Goal: Communication & Community: Answer question/provide support

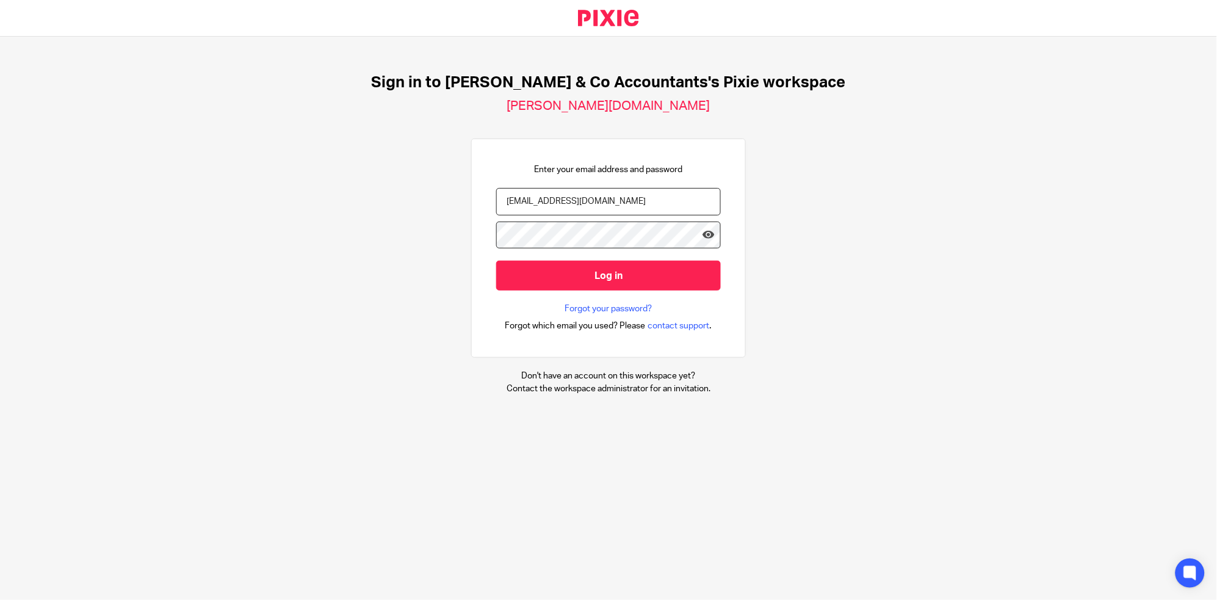
type input "[EMAIL_ADDRESS][DOMAIN_NAME]"
click at [496, 261] on input "Log in" at bounding box center [608, 276] width 225 height 30
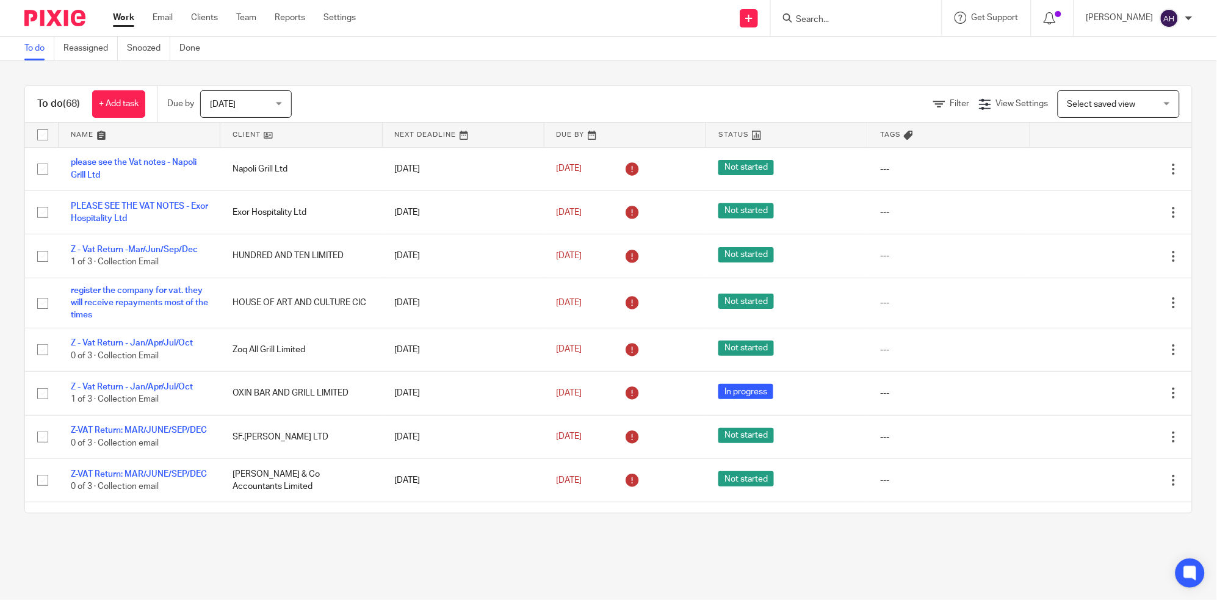
click at [666, 559] on main "To do Reassigned Snoozed Done To do (68) + Add task Due by Today Today Today To…" at bounding box center [608, 300] width 1217 height 600
click at [875, 21] on input "Search" at bounding box center [850, 20] width 110 height 11
type input "ف"
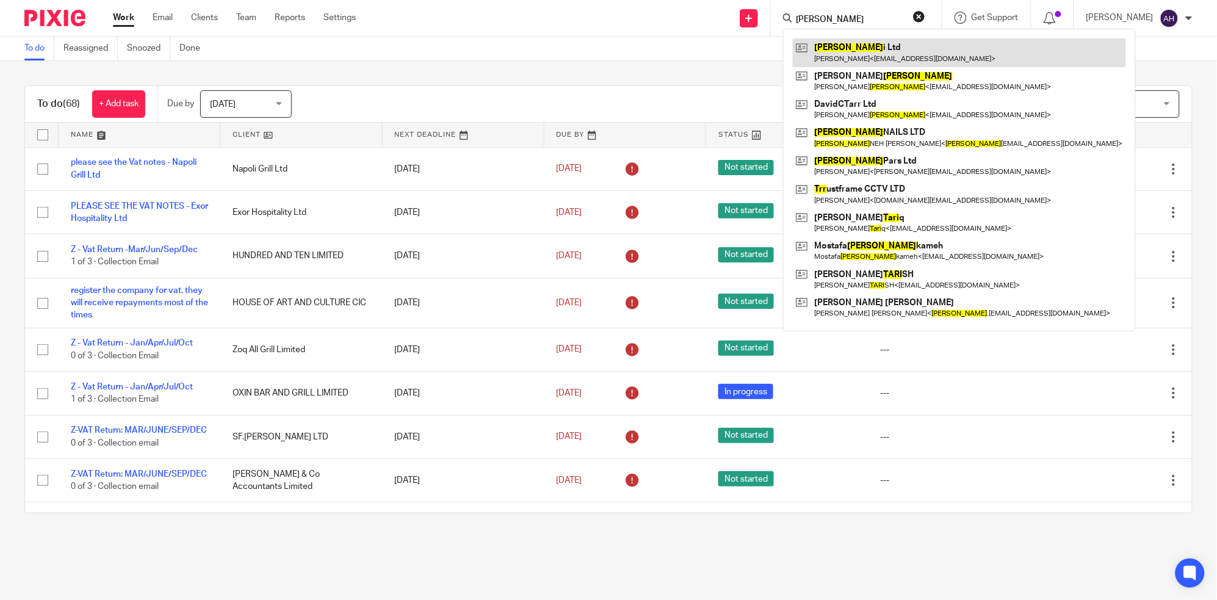
type input "TARR"
click at [873, 49] on link at bounding box center [959, 52] width 333 height 28
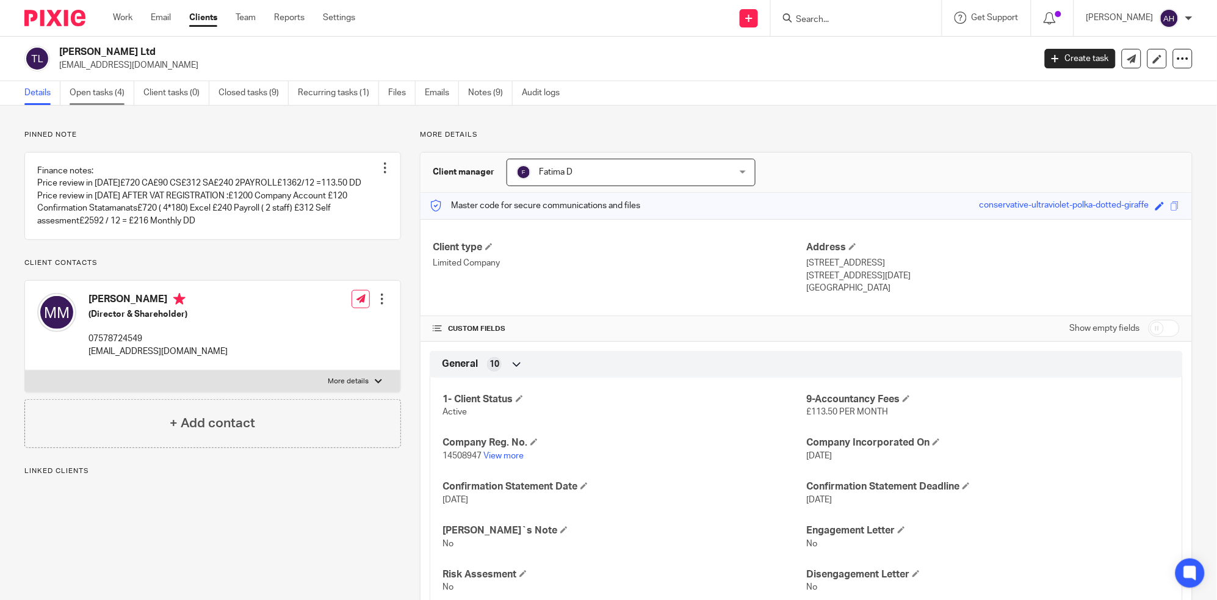
click at [96, 90] on link "Open tasks (4)" at bounding box center [102, 93] width 65 height 24
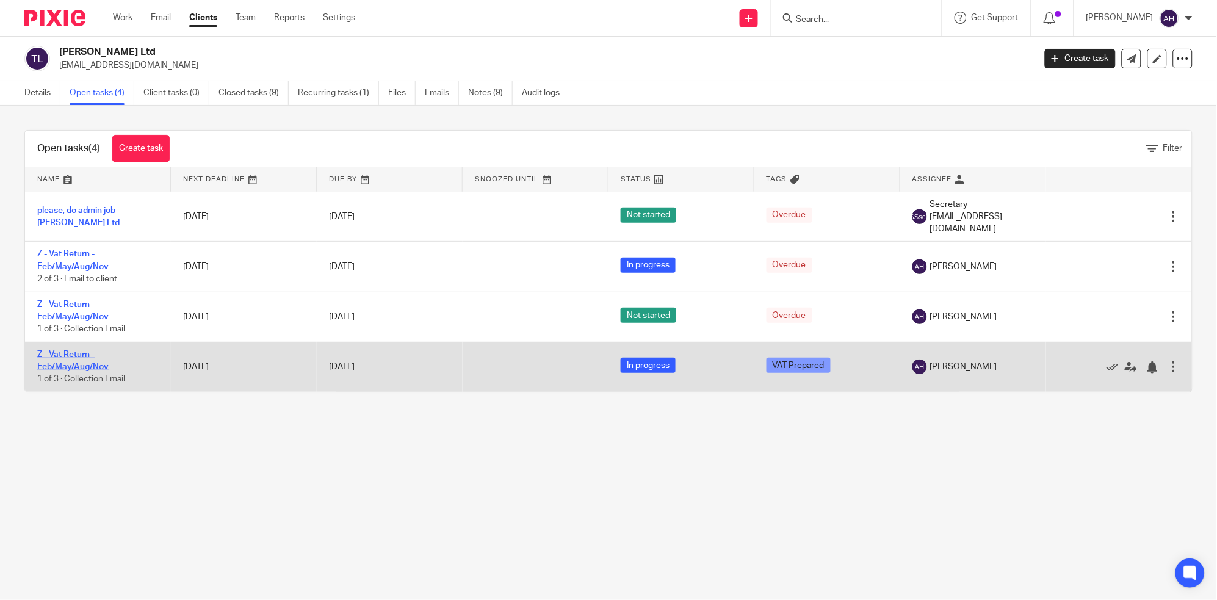
click at [69, 354] on link "Z - Vat Return - Feb/May/Aug/Nov" at bounding box center [72, 360] width 71 height 21
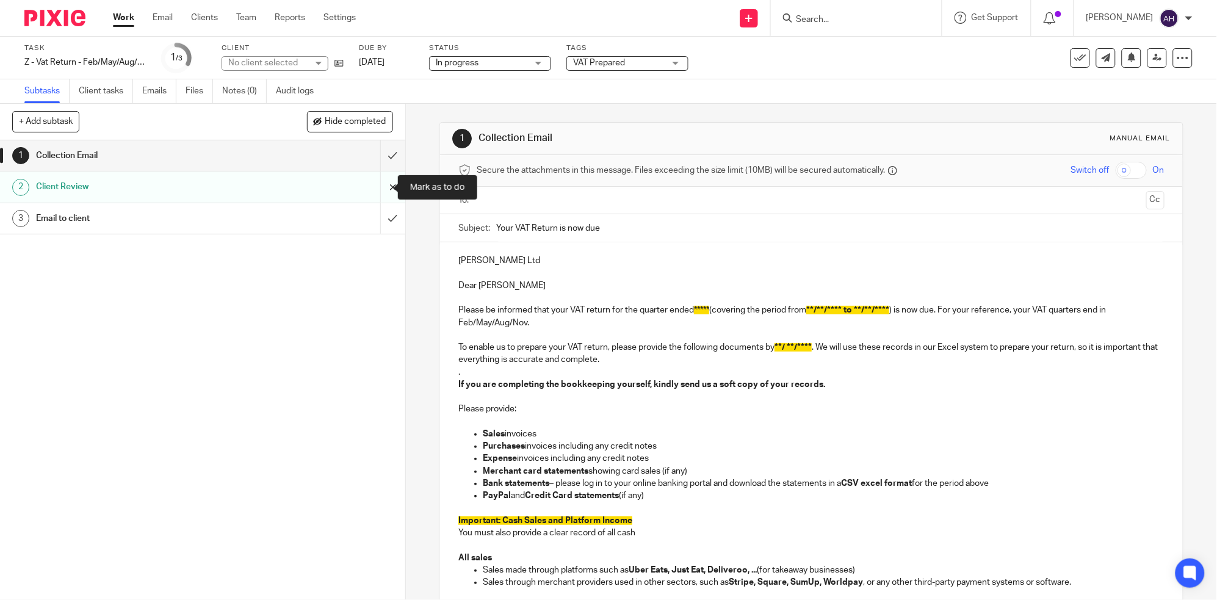
click at [380, 187] on input "submit" at bounding box center [202, 186] width 405 height 31
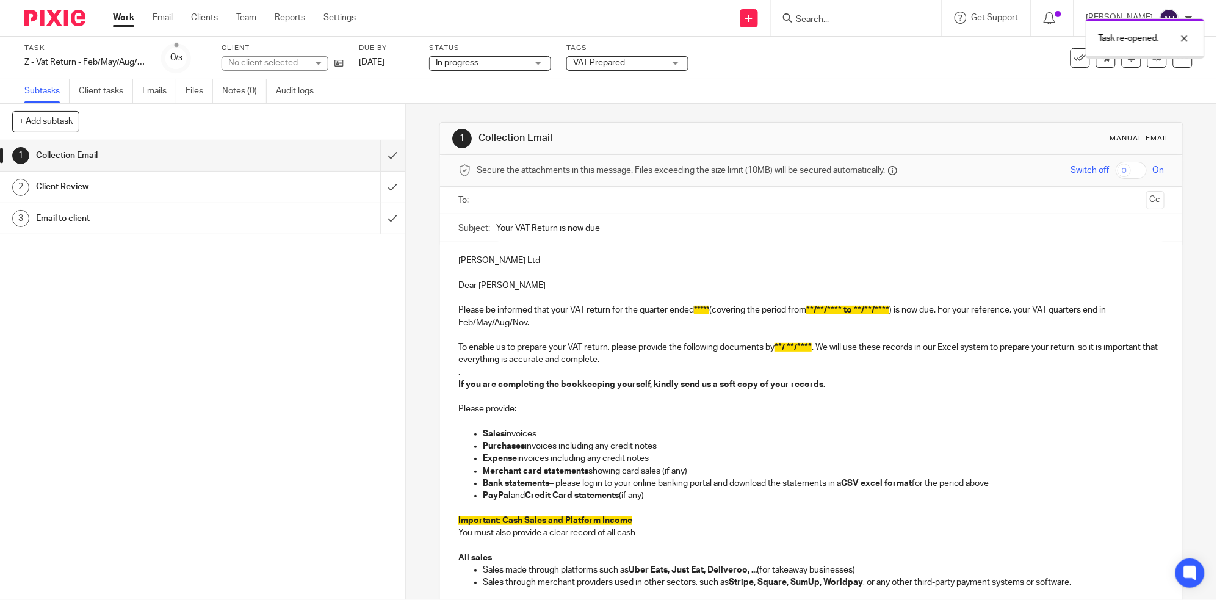
click at [239, 187] on h1 "Client Review" at bounding box center [147, 187] width 222 height 18
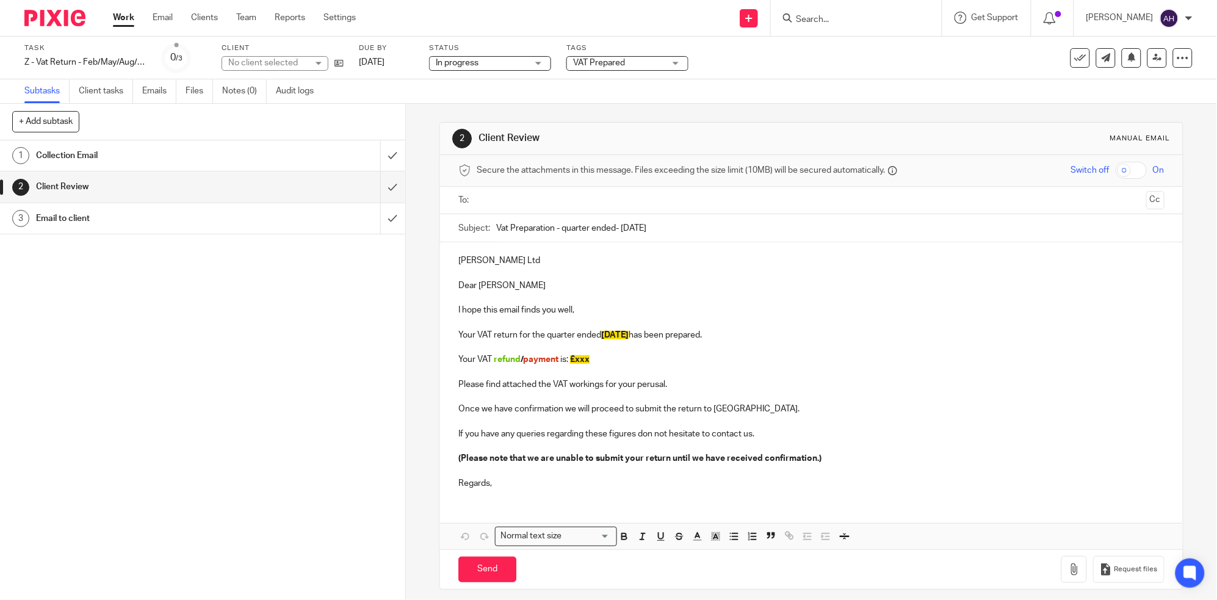
click at [603, 359] on p "Your VAT refund / payment is: £xxx" at bounding box center [811, 359] width 706 height 12
click at [523, 361] on span "payment" at bounding box center [540, 359] width 35 height 9
click at [868, 403] on p "Once we have confirmation we will proceed to submit the return to HMRC." at bounding box center [811, 409] width 706 height 12
click at [588, 360] on p "Your VAT payment is: £" at bounding box center [811, 359] width 706 height 12
click at [565, 361] on p "Your VAT payment is: £" at bounding box center [811, 359] width 706 height 12
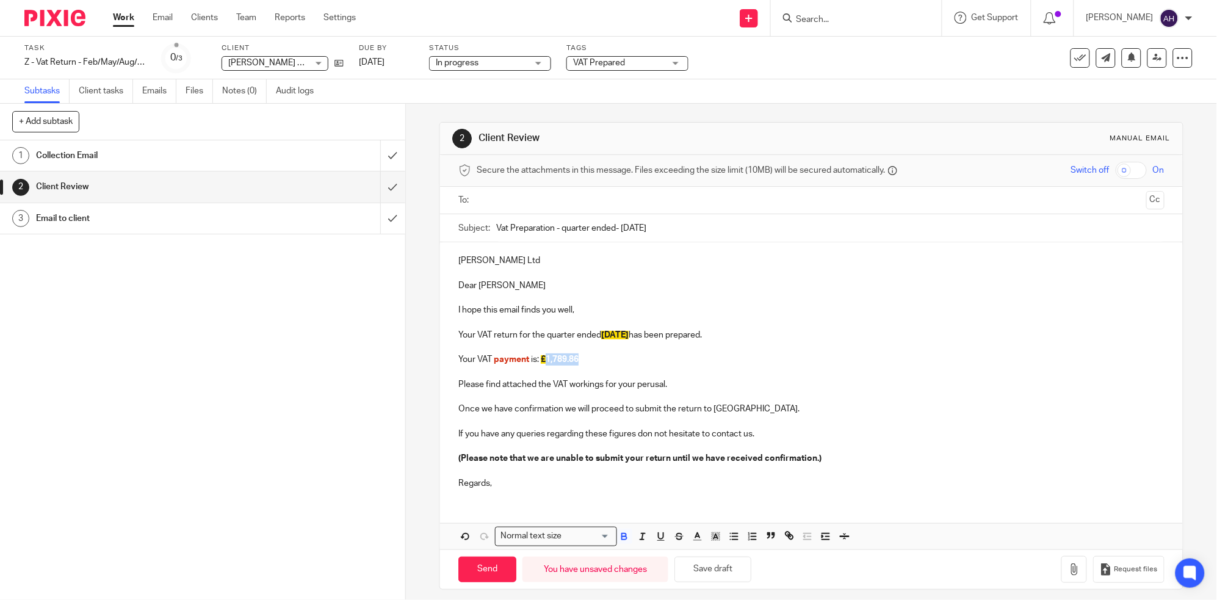
drag, startPoint x: 580, startPoint y: 358, endPoint x: 546, endPoint y: 366, distance: 35.8
click at [546, 366] on div "Tarri Ltd Dear Mahdi I hope this email finds you well, Your VAT return for the …" at bounding box center [811, 370] width 743 height 256
click at [714, 539] on polyline "button" at bounding box center [716, 536] width 4 height 5
click at [721, 552] on li "color:#FCDC00" at bounding box center [725, 551] width 9 height 9
click at [970, 372] on p at bounding box center [811, 372] width 706 height 12
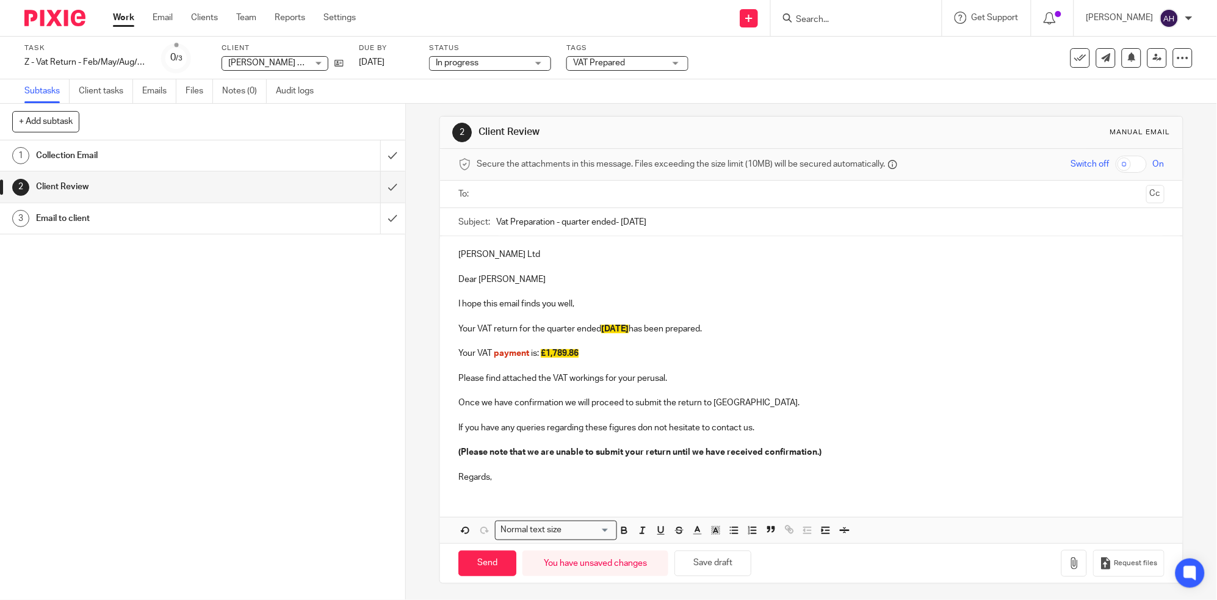
scroll to position [8, 0]
click at [1068, 561] on icon "button" at bounding box center [1074, 561] width 12 height 12
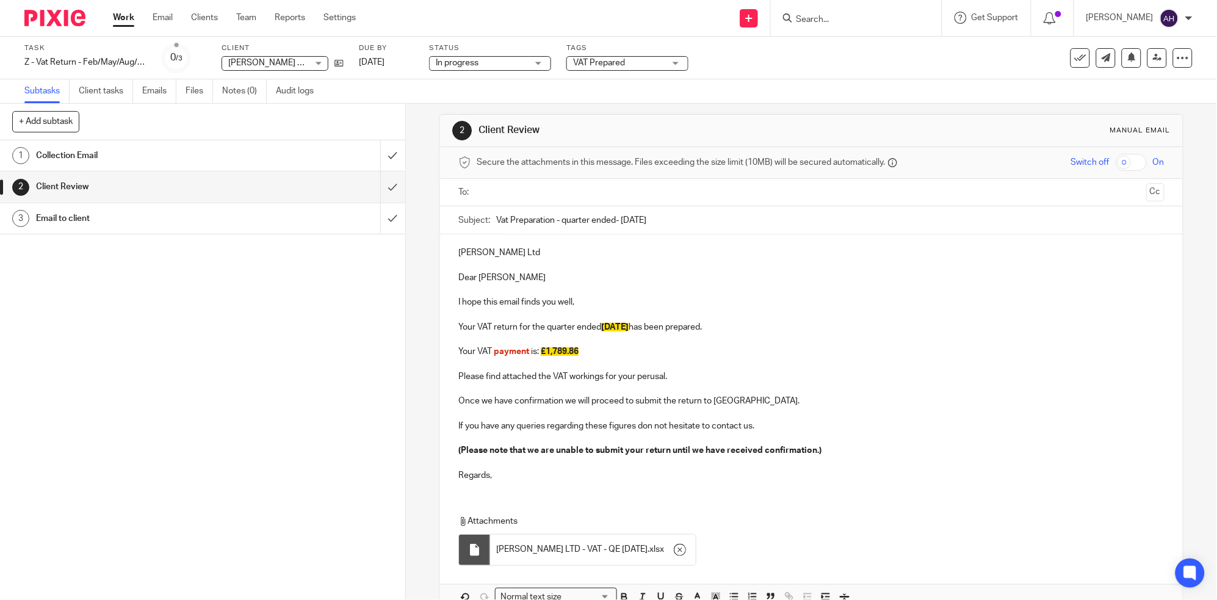
click at [602, 195] on input "text" at bounding box center [811, 193] width 660 height 14
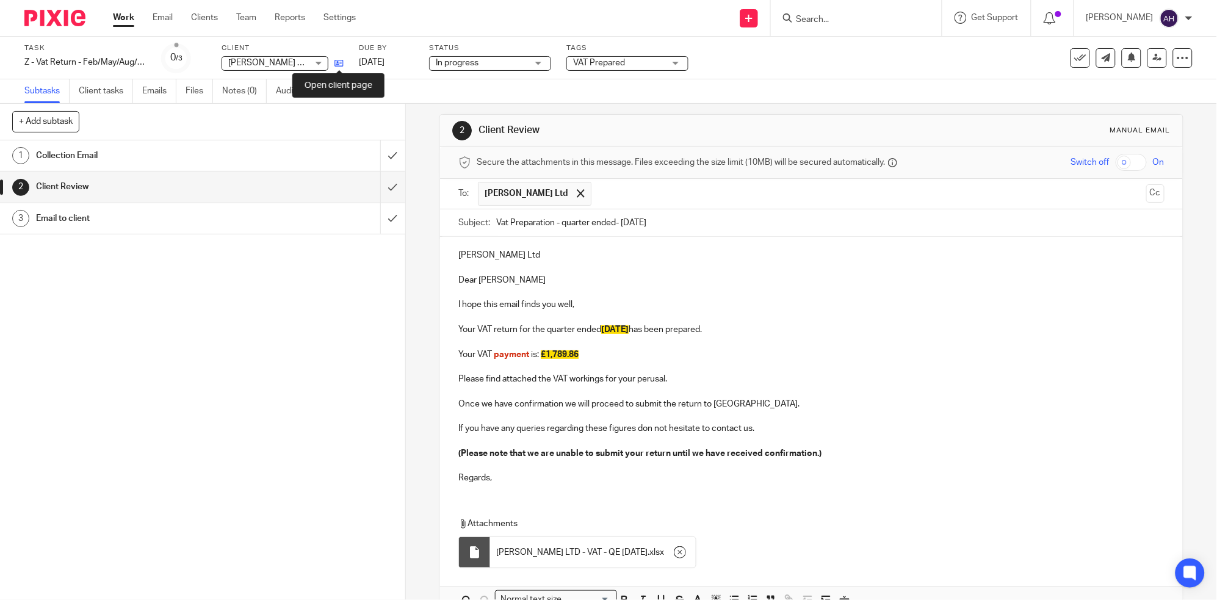
click at [339, 63] on icon at bounding box center [338, 63] width 9 height 9
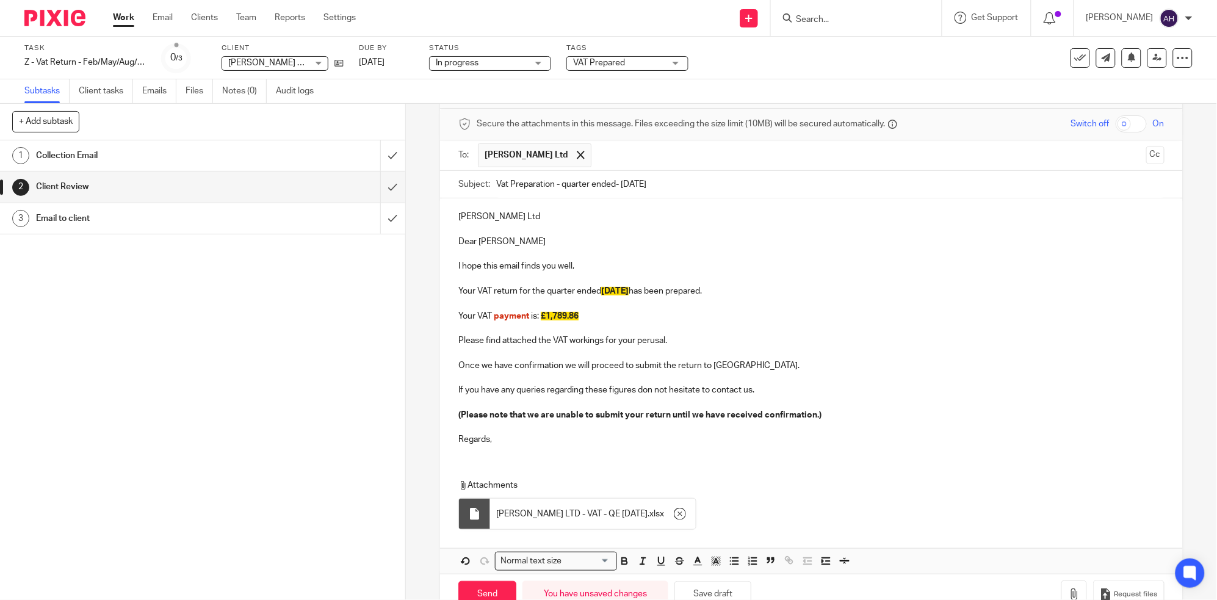
scroll to position [79, 0]
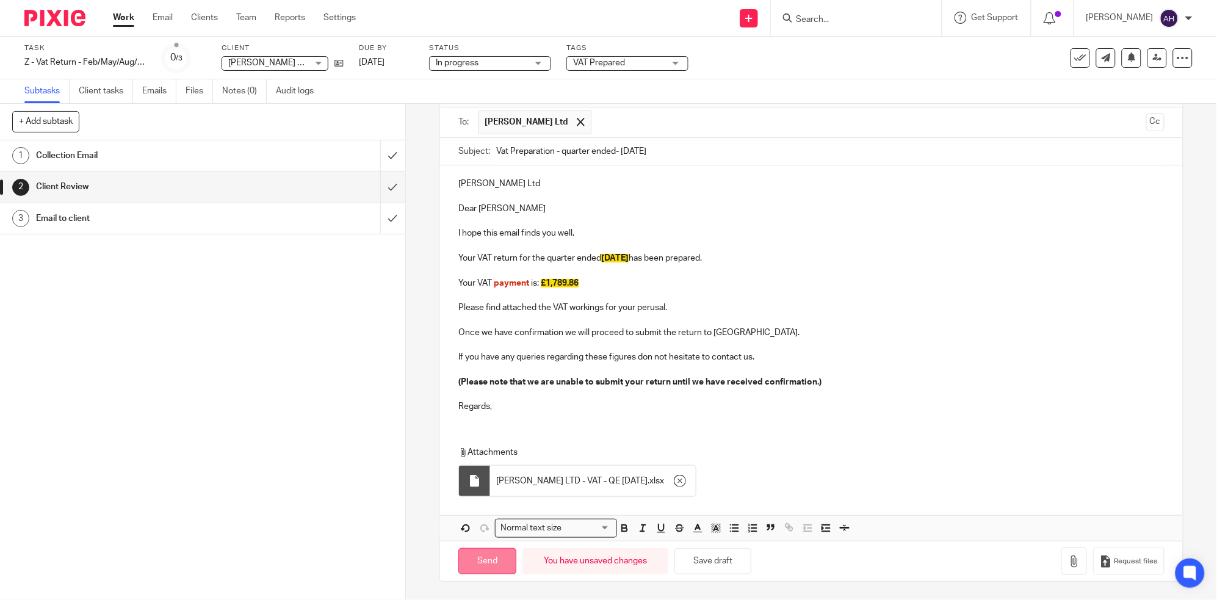
click at [480, 568] on input "Send" at bounding box center [487, 561] width 58 height 26
type input "Sent"
click at [121, 13] on link "Work" at bounding box center [123, 18] width 21 height 12
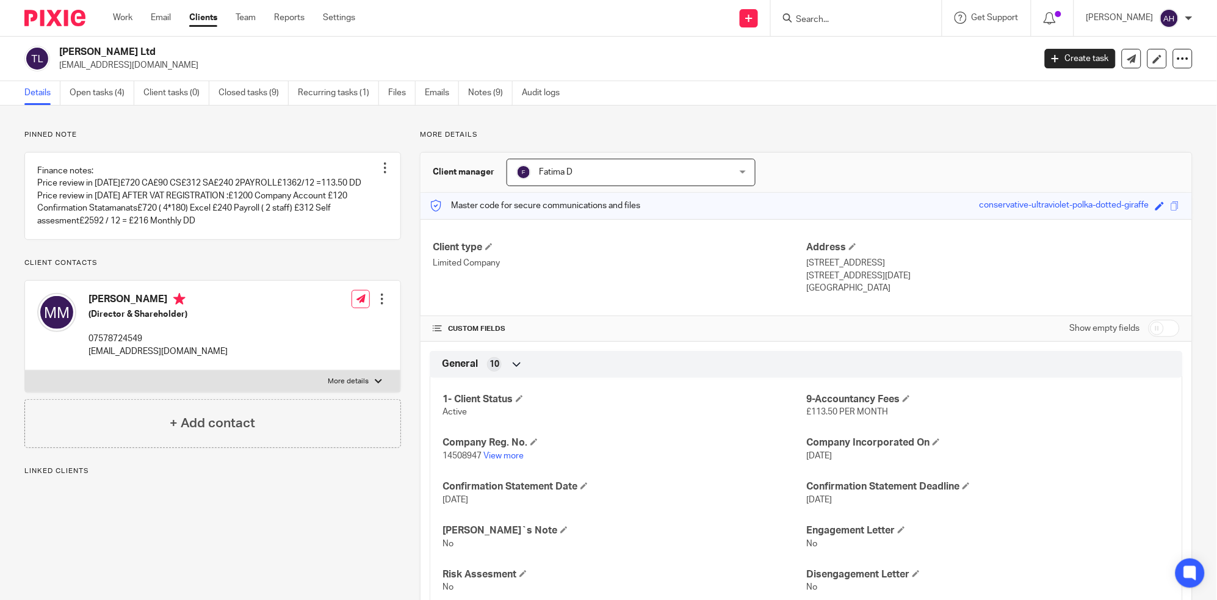
click at [375, 385] on div at bounding box center [378, 381] width 7 height 7
click at [25, 370] on input "More details" at bounding box center [24, 370] width 1 height 1
checkbox input "true"
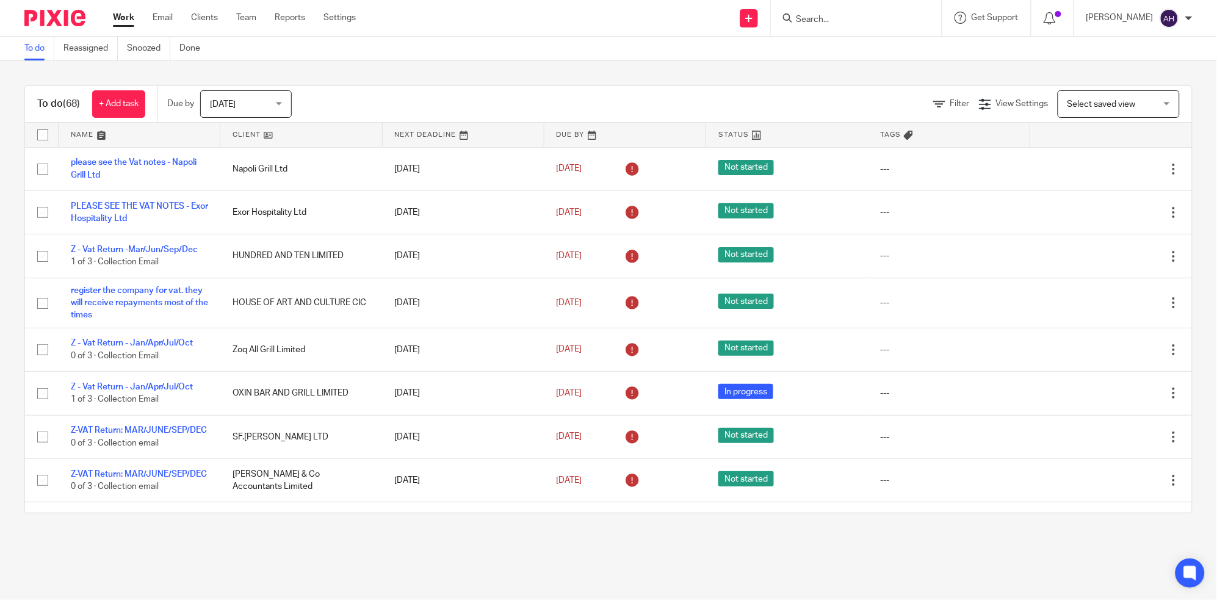
click at [862, 17] on input "Search" at bounding box center [850, 20] width 110 height 11
click at [864, 18] on input "Search" at bounding box center [850, 20] width 110 height 11
click at [884, 21] on input "Search" at bounding box center [850, 20] width 110 height 11
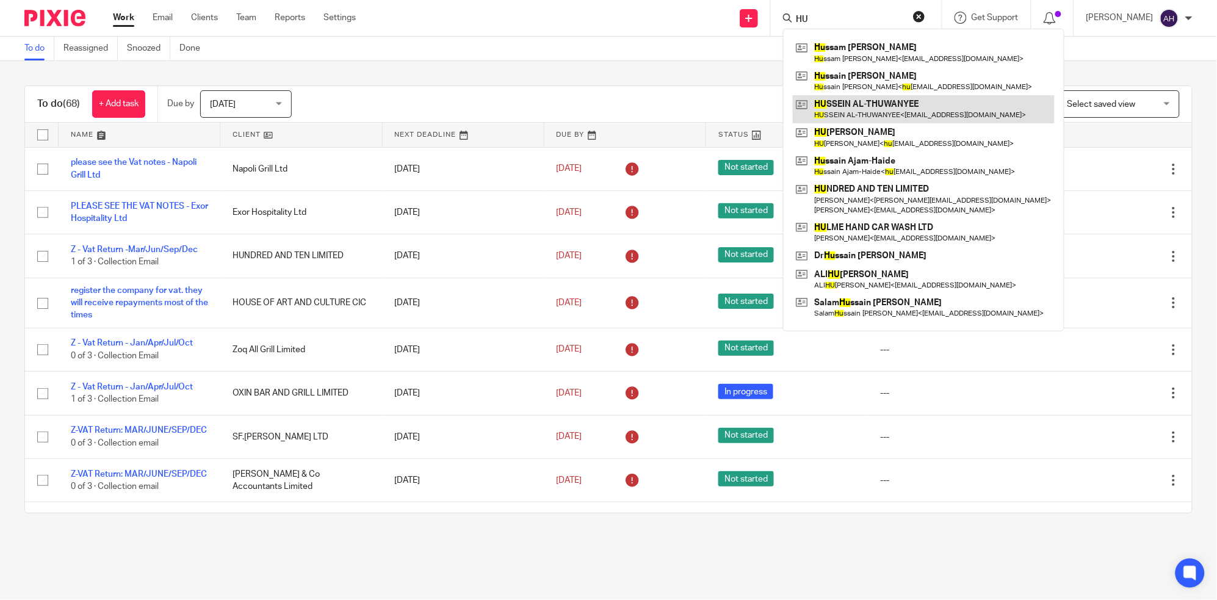
type input "HU"
click at [901, 107] on link at bounding box center [924, 109] width 262 height 28
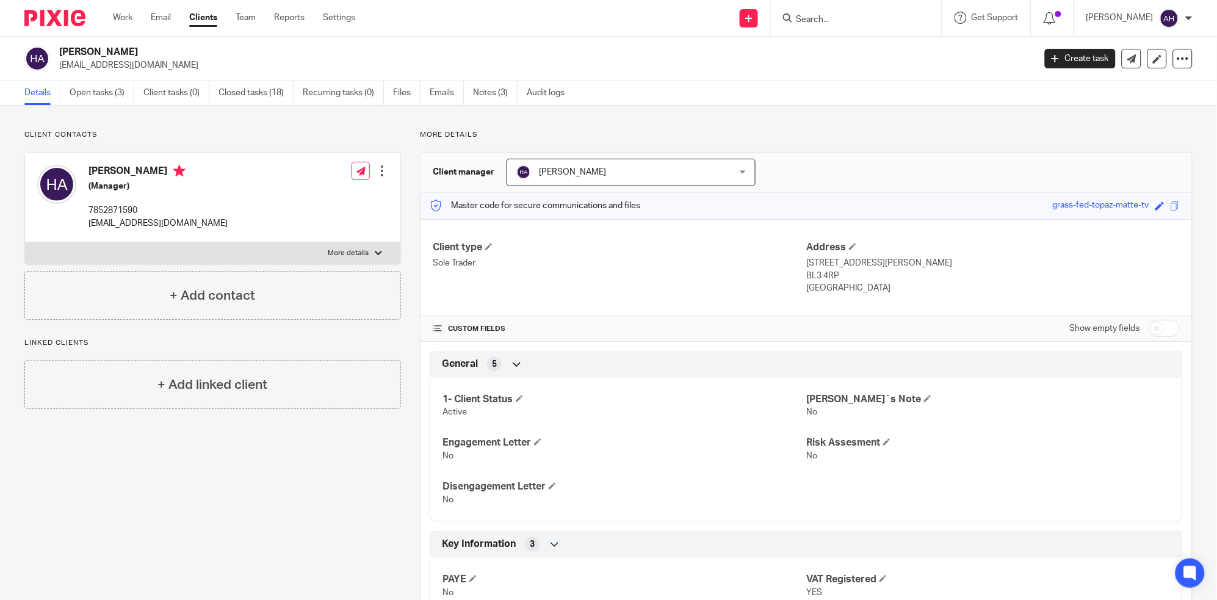
click at [129, 222] on p "[EMAIL_ADDRESS][DOMAIN_NAME]" at bounding box center [157, 223] width 139 height 12
copy div "[EMAIL_ADDRESS][DOMAIN_NAME]"
click at [878, 11] on form at bounding box center [860, 17] width 130 height 15
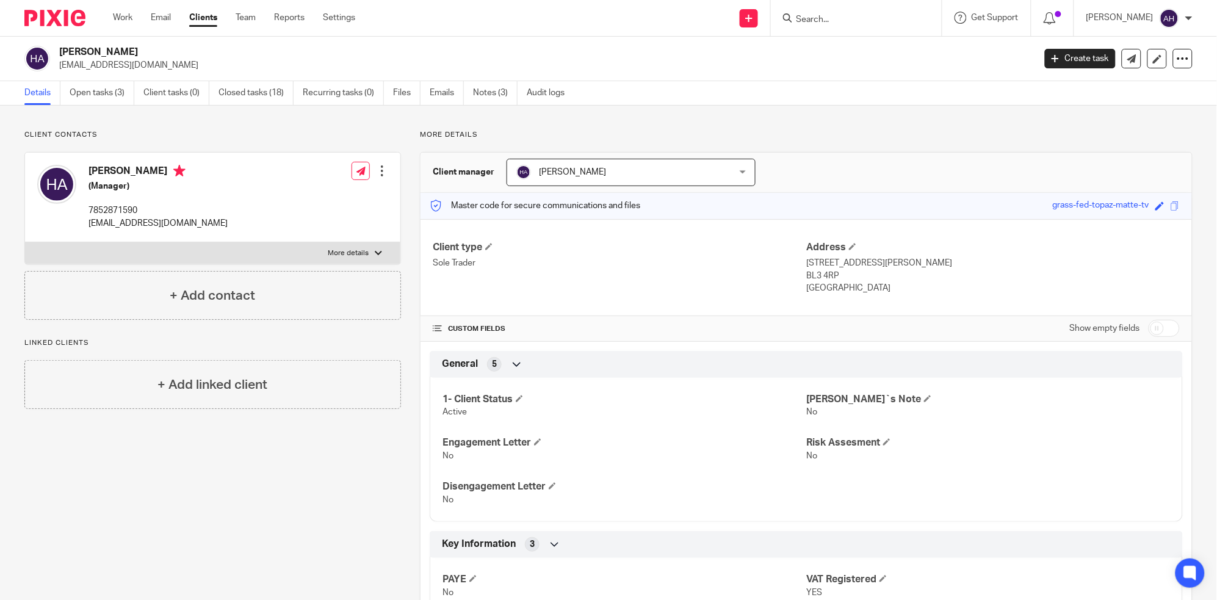
click at [877, 13] on form at bounding box center [860, 17] width 130 height 15
click at [876, 22] on input "Search" at bounding box center [850, 20] width 110 height 11
click at [98, 93] on link "Open tasks (3)" at bounding box center [102, 93] width 65 height 24
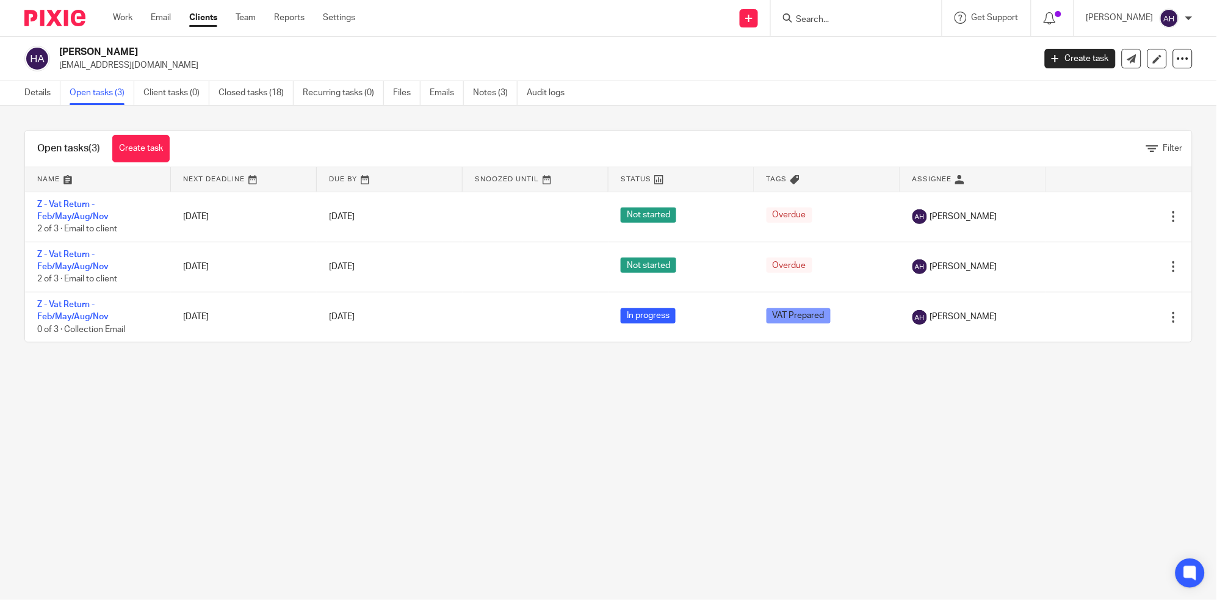
click at [135, 466] on main "HUSSEIN AL-THUWANYEE althuwayneeh@gmail.com Create task Update from Companies H…" at bounding box center [608, 300] width 1217 height 600
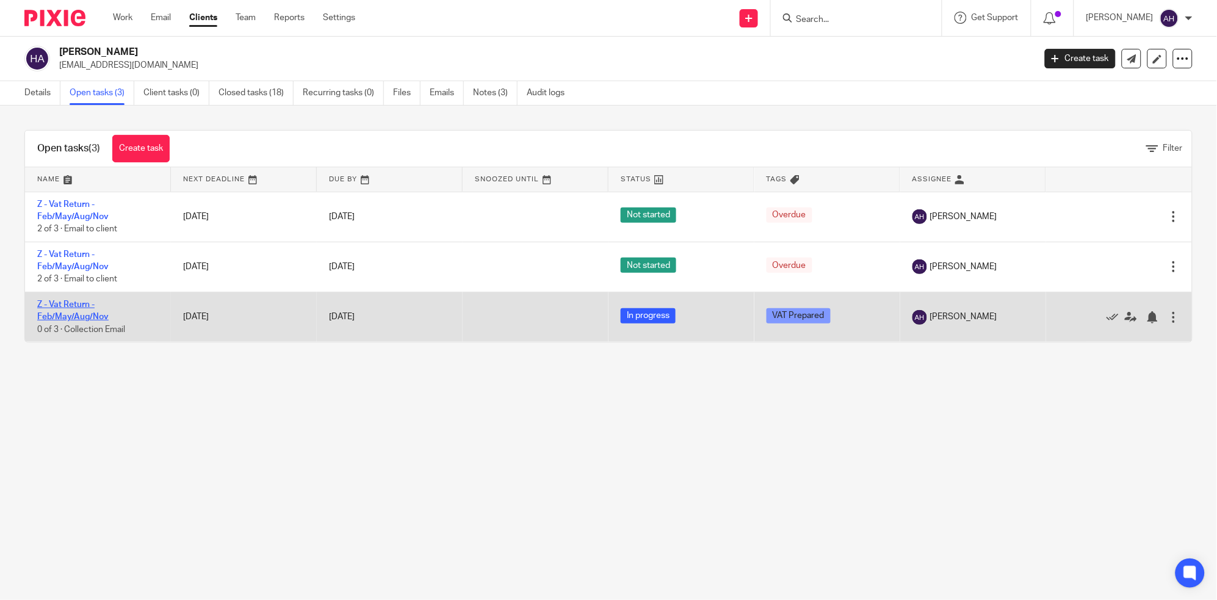
click at [59, 319] on link "Z - Vat Return - Feb/May/Aug/Nov" at bounding box center [72, 310] width 71 height 21
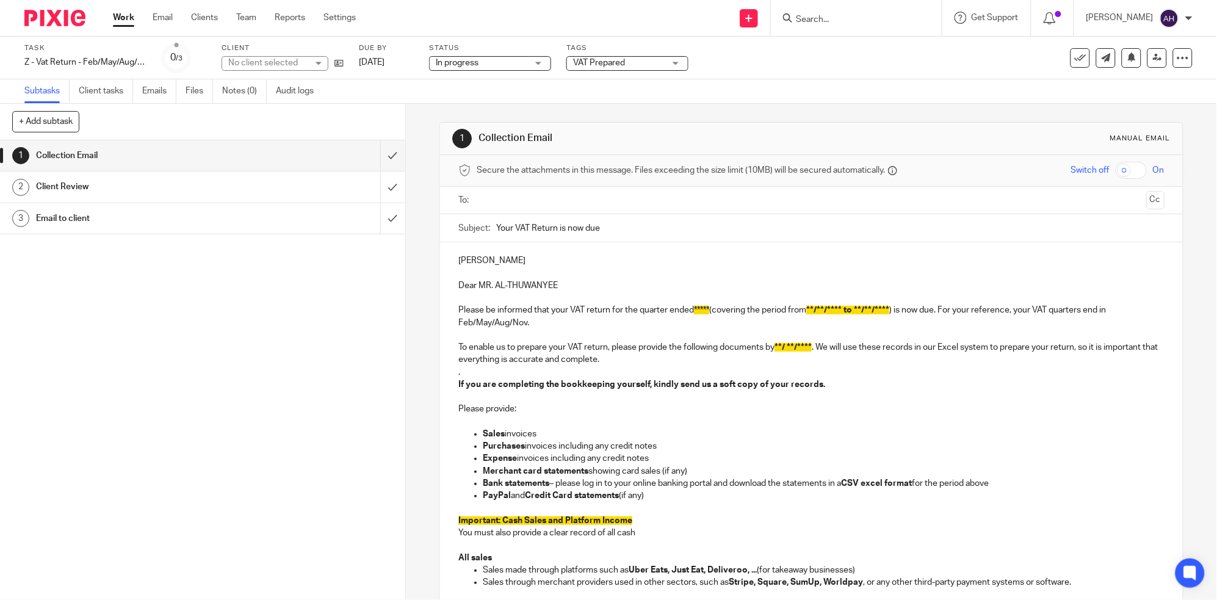
click at [201, 189] on h1 "Client Review" at bounding box center [147, 187] width 222 height 18
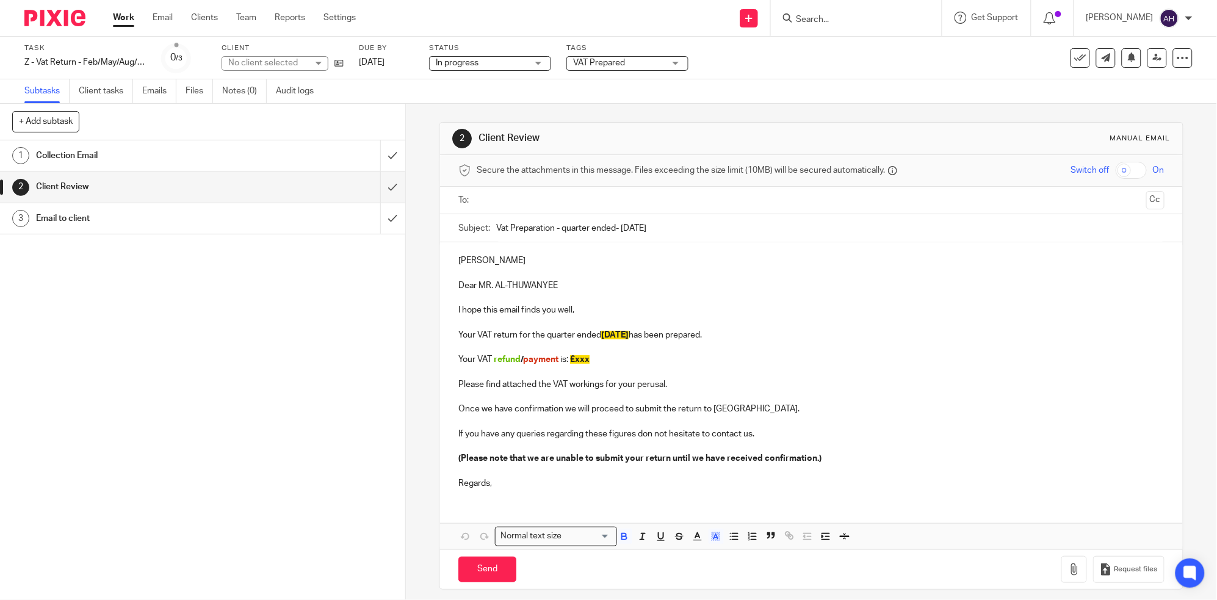
click at [597, 361] on p "Your VAT refund / payment is: £xxx" at bounding box center [811, 359] width 706 height 12
click at [523, 361] on span "payment" at bounding box center [540, 359] width 35 height 9
click at [981, 420] on p at bounding box center [811, 422] width 706 height 12
click at [568, 358] on p "Your VAT payment is: £" at bounding box center [811, 359] width 706 height 12
click at [556, 361] on strong "£ 985.85" at bounding box center [555, 359] width 33 height 9
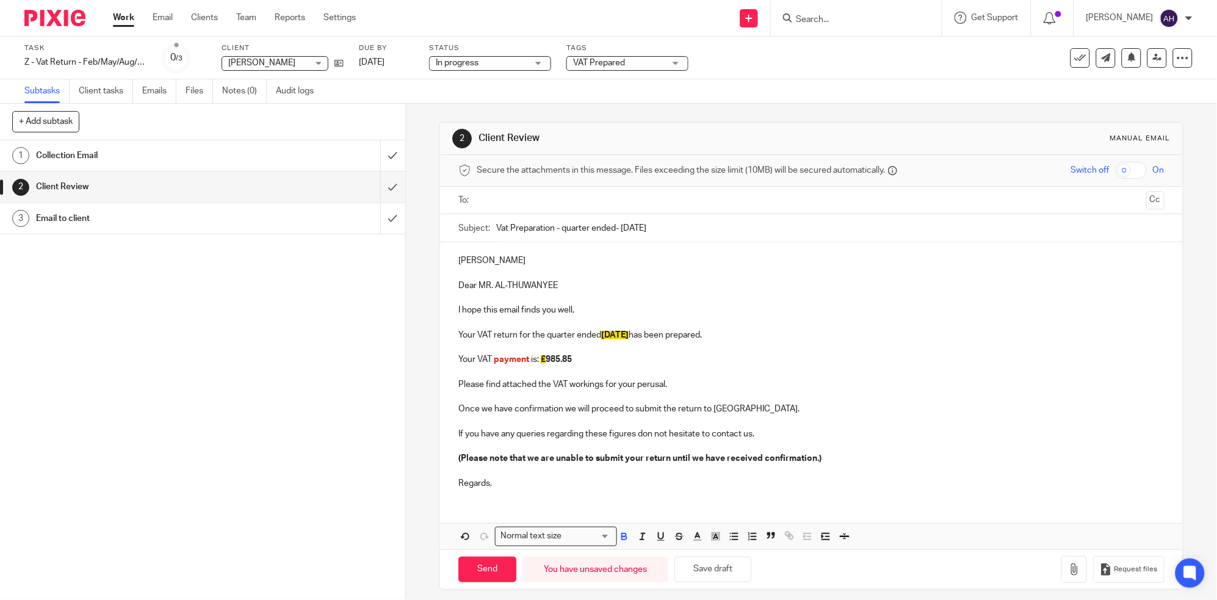
click at [594, 360] on p "Your VAT payment is: £ 985.85" at bounding box center [811, 359] width 706 height 12
drag, startPoint x: 579, startPoint y: 360, endPoint x: 543, endPoint y: 364, distance: 35.6
click at [543, 364] on p "Your VAT payment is: £ 985.85" at bounding box center [811, 359] width 706 height 12
click at [716, 540] on rect "button" at bounding box center [716, 540] width 1 height 1
click at [721, 549] on li "color:#FCDC00" at bounding box center [725, 551] width 9 height 9
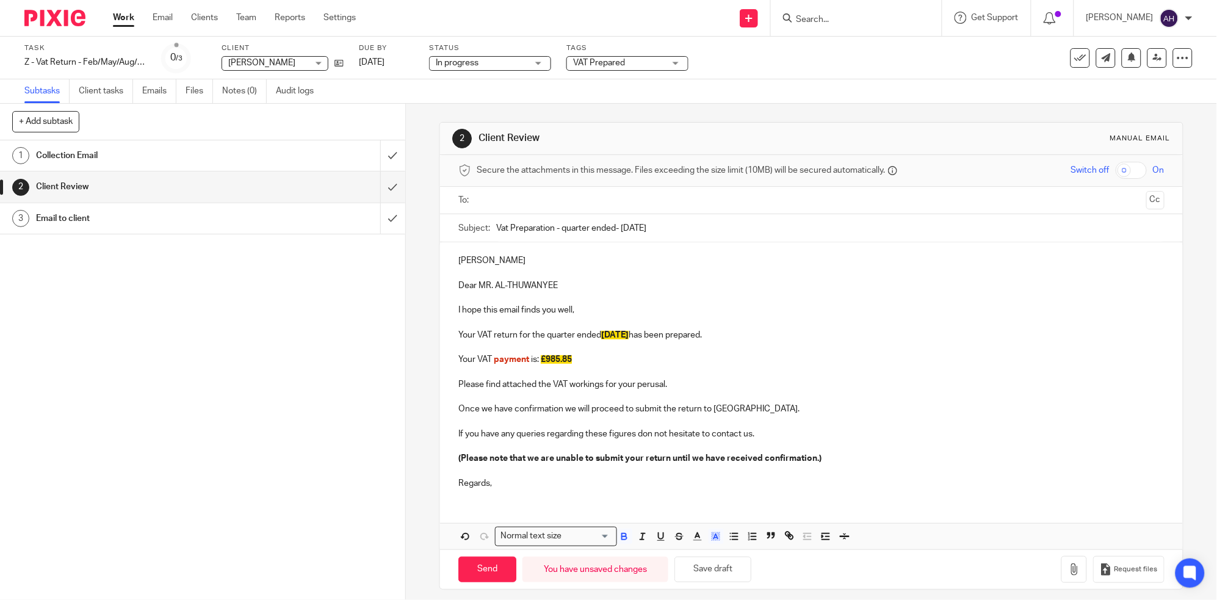
click at [868, 436] on p "If you have any queries regarding these figures don not hesitate to contact us." at bounding box center [811, 434] width 706 height 12
click at [1068, 571] on icon "button" at bounding box center [1074, 569] width 12 height 12
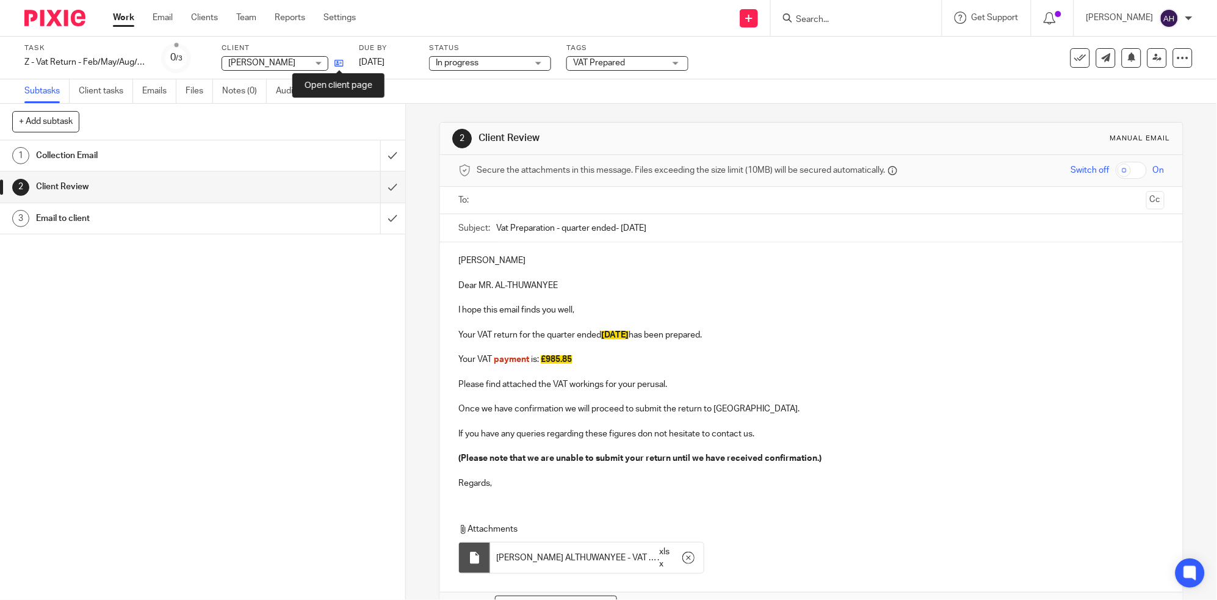
click at [339, 61] on icon at bounding box center [338, 63] width 9 height 9
click at [572, 208] on ul at bounding box center [812, 200] width 668 height 20
click at [572, 201] on input "text" at bounding box center [811, 200] width 660 height 14
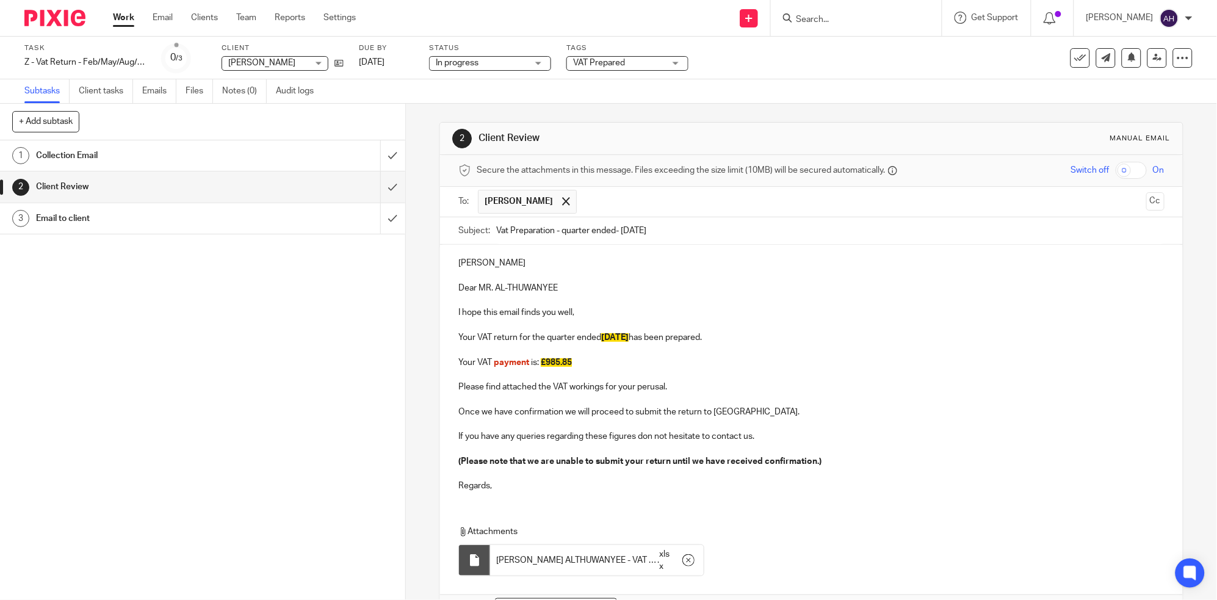
click at [227, 438] on div "1 Collection Email 2 Client Review 3 Email to client" at bounding box center [202, 370] width 405 height 460
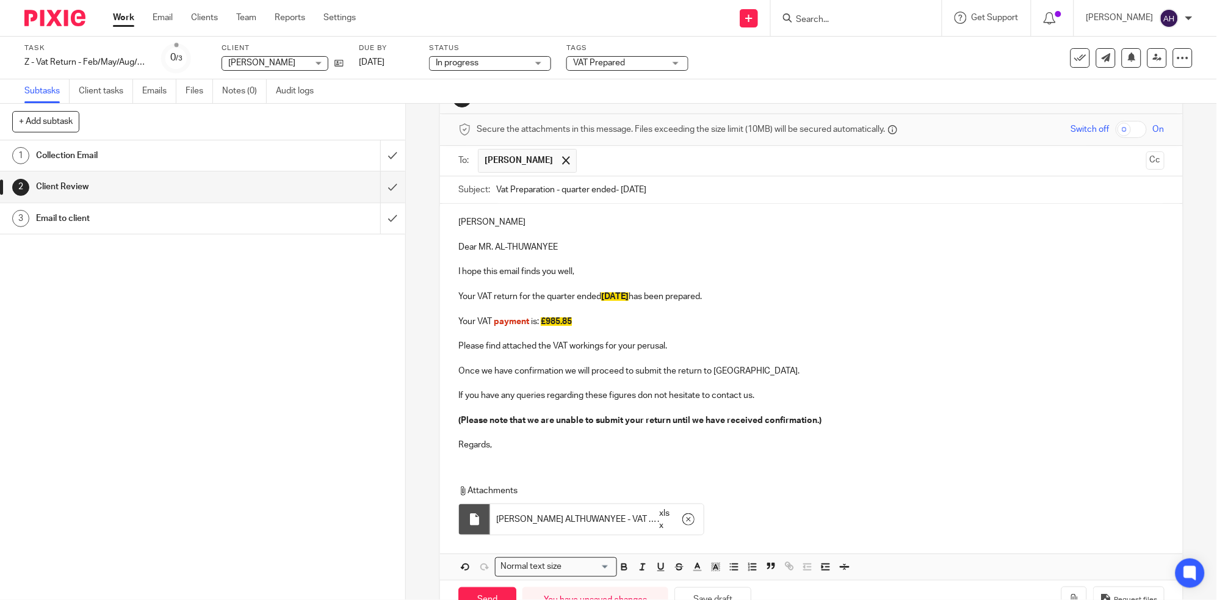
scroll to position [79, 0]
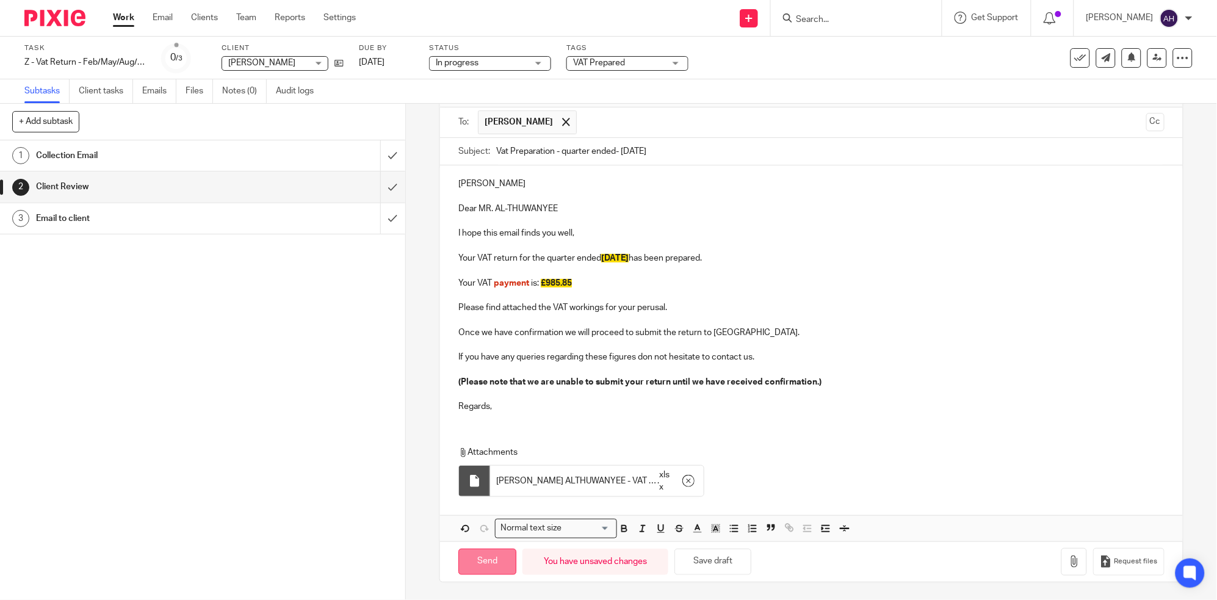
click at [482, 566] on input "Send" at bounding box center [487, 562] width 58 height 26
type input "Sent"
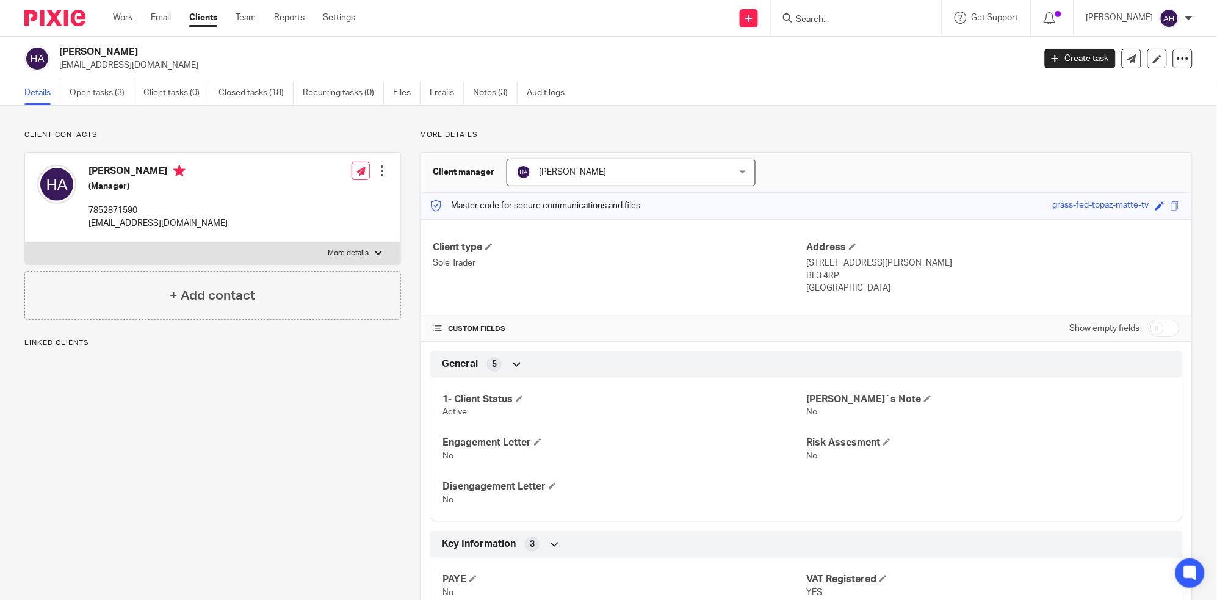
click at [375, 252] on div at bounding box center [378, 253] width 7 height 7
click at [25, 242] on input "More details" at bounding box center [24, 242] width 1 height 1
checkbox input "true"
